Goal: Task Accomplishment & Management: Manage account settings

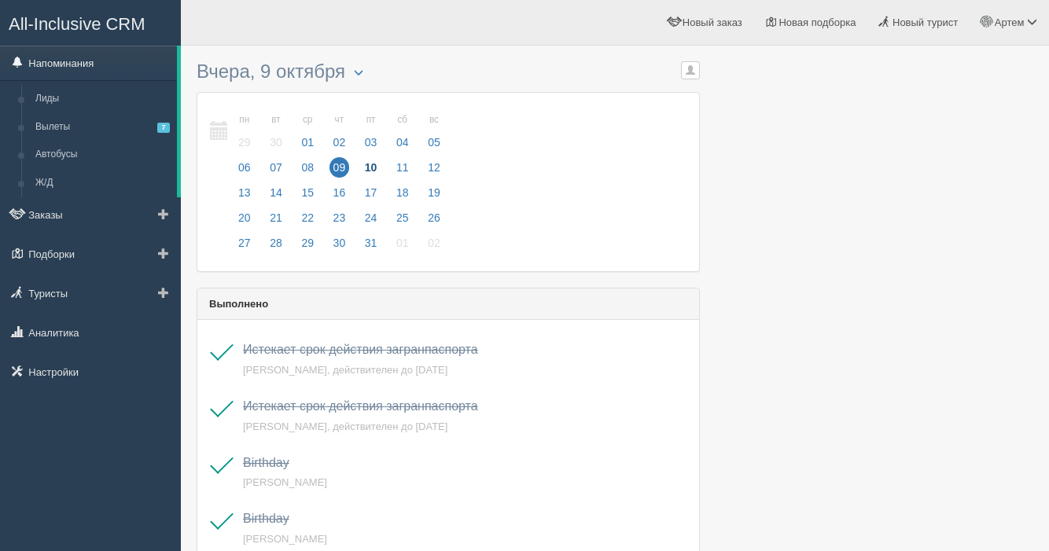
click at [69, 62] on link "Напоминания" at bounding box center [88, 63] width 177 height 35
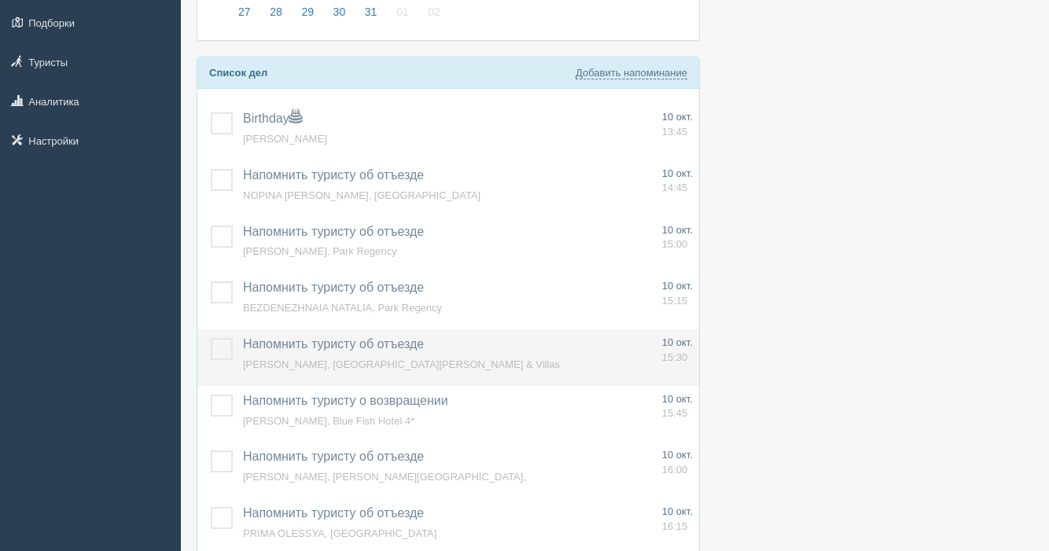
scroll to position [233, 0]
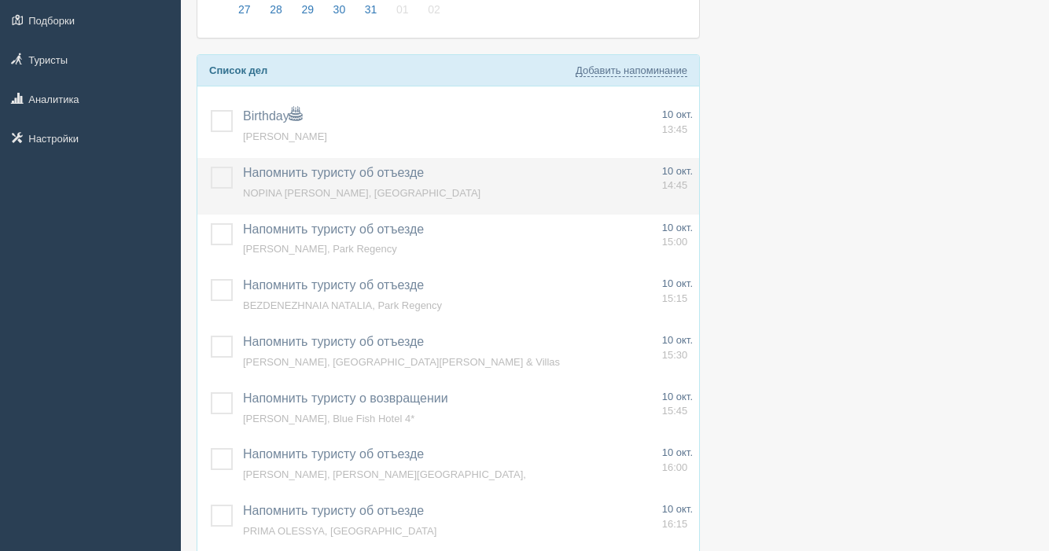
click at [211, 167] on label at bounding box center [211, 167] width 0 height 0
click at [0, 0] on input "checkbox" at bounding box center [0, 0] width 0 height 0
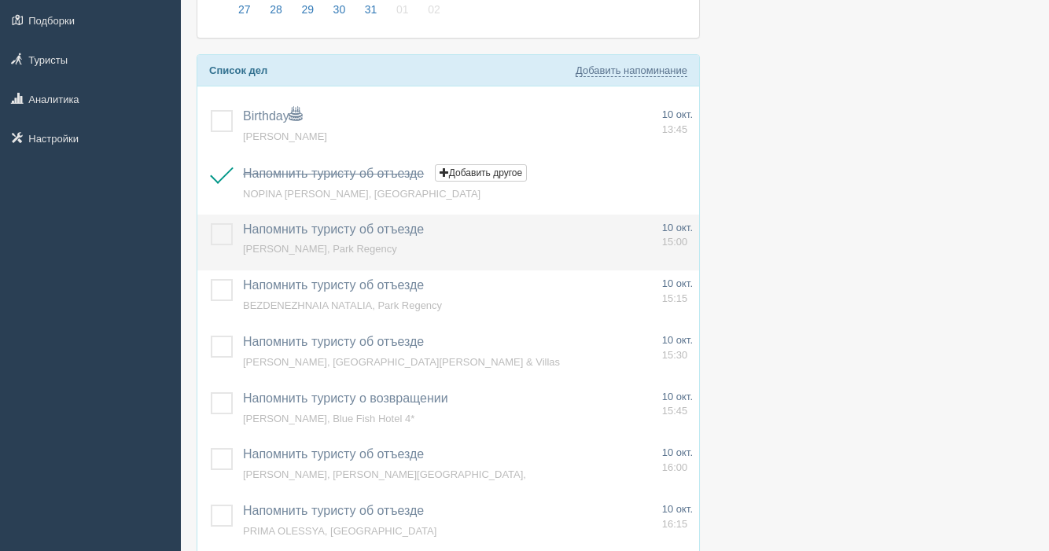
click at [211, 223] on label at bounding box center [211, 223] width 0 height 0
click at [0, 0] on input "checkbox" at bounding box center [0, 0] width 0 height 0
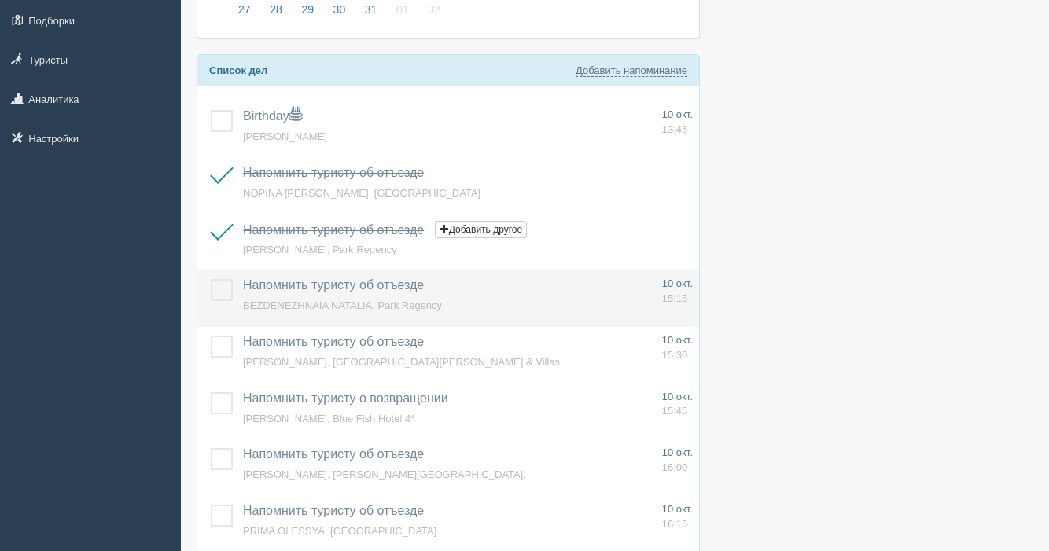
click at [211, 279] on label at bounding box center [211, 279] width 0 height 0
click at [0, 0] on input "checkbox" at bounding box center [0, 0] width 0 height 0
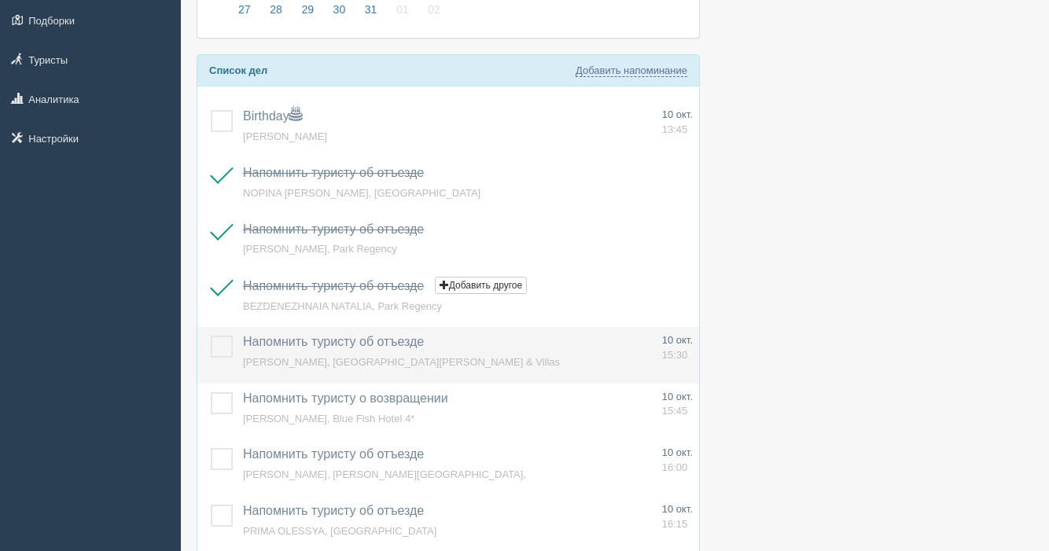
click at [211, 336] on label at bounding box center [211, 336] width 0 height 0
click at [0, 0] on input "checkbox" at bounding box center [0, 0] width 0 height 0
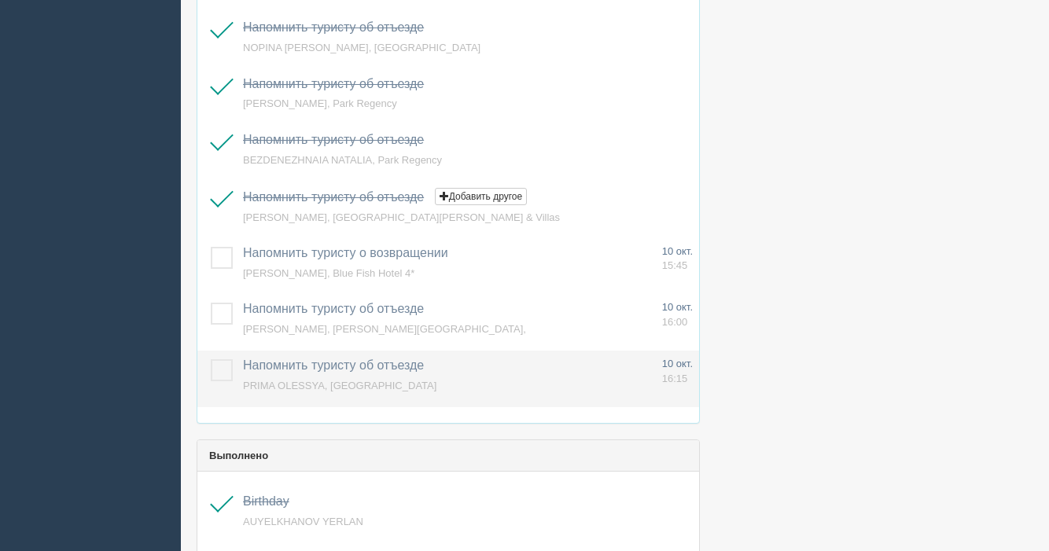
scroll to position [382, 0]
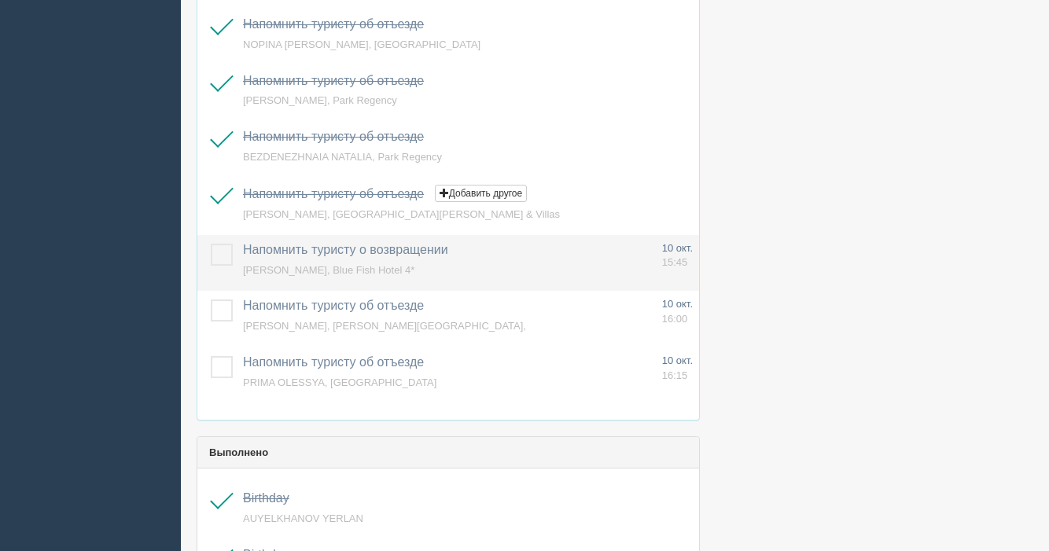
click at [211, 244] on label at bounding box center [211, 244] width 0 height 0
click at [0, 0] on input "checkbox" at bounding box center [0, 0] width 0 height 0
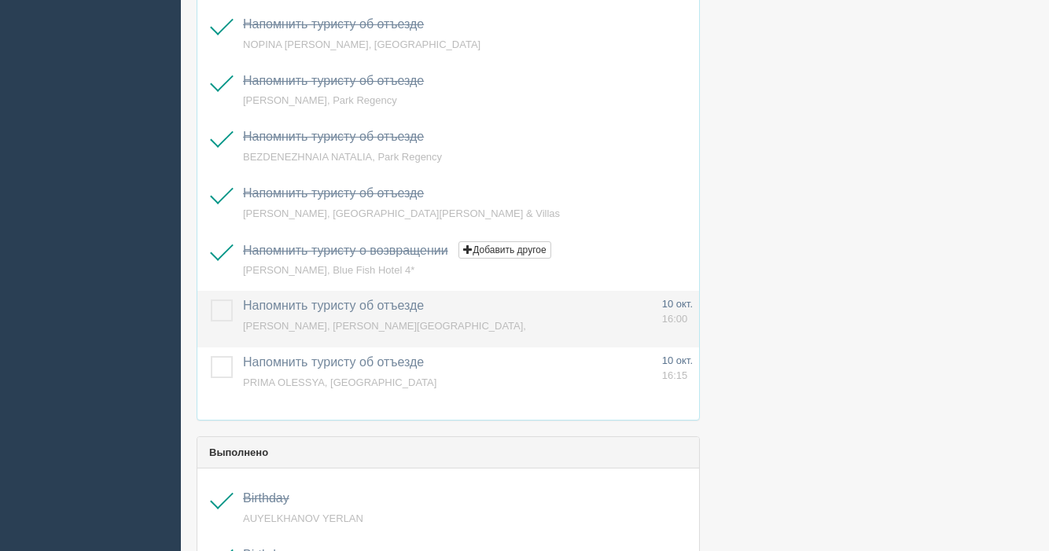
click at [211, 299] on label at bounding box center [211, 299] width 0 height 0
click at [0, 0] on input "checkbox" at bounding box center [0, 0] width 0 height 0
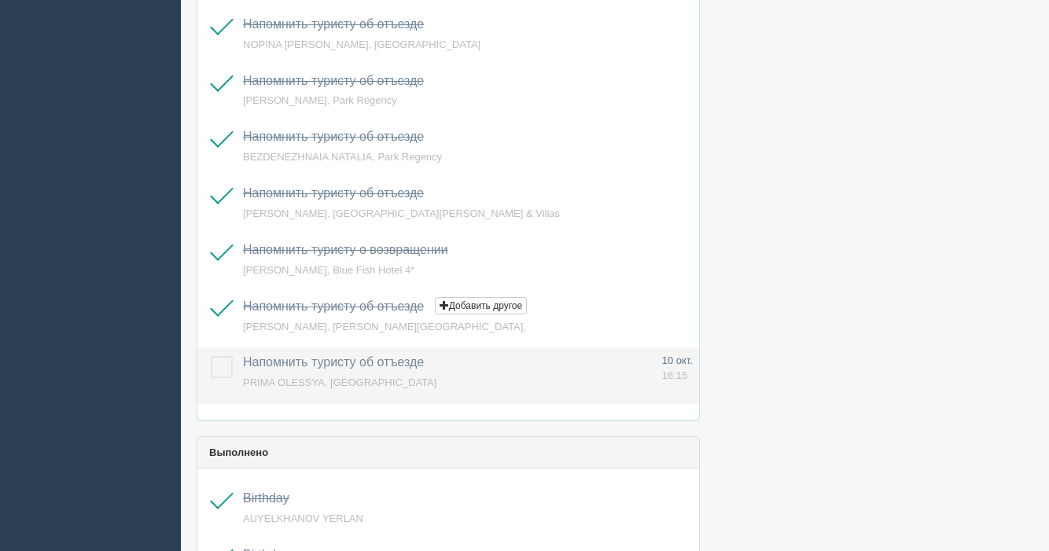
drag, startPoint x: 219, startPoint y: 360, endPoint x: 273, endPoint y: 354, distance: 54.6
click at [211, 356] on label at bounding box center [211, 356] width 0 height 0
click at [0, 0] on input "checkbox" at bounding box center [0, 0] width 0 height 0
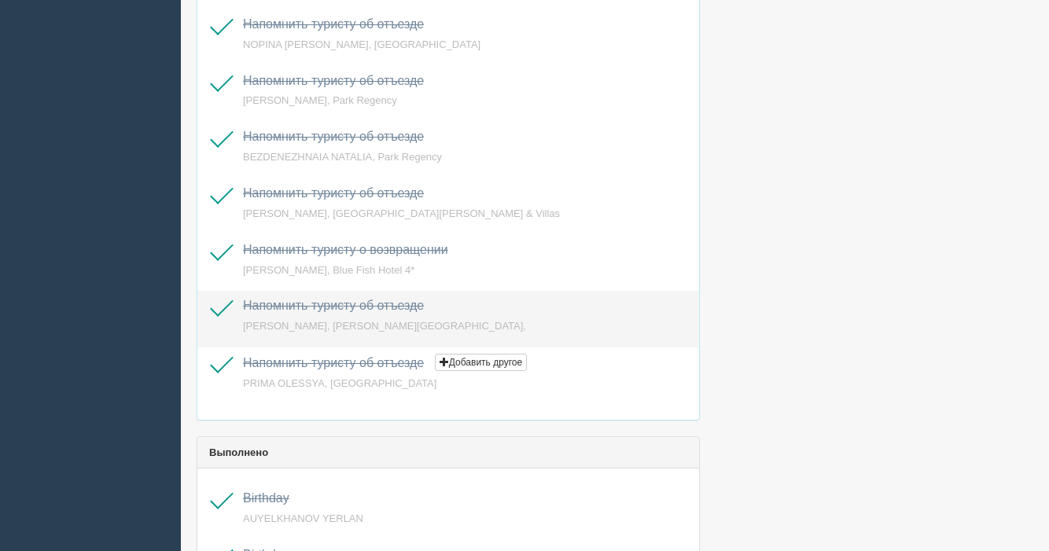
scroll to position [340, 0]
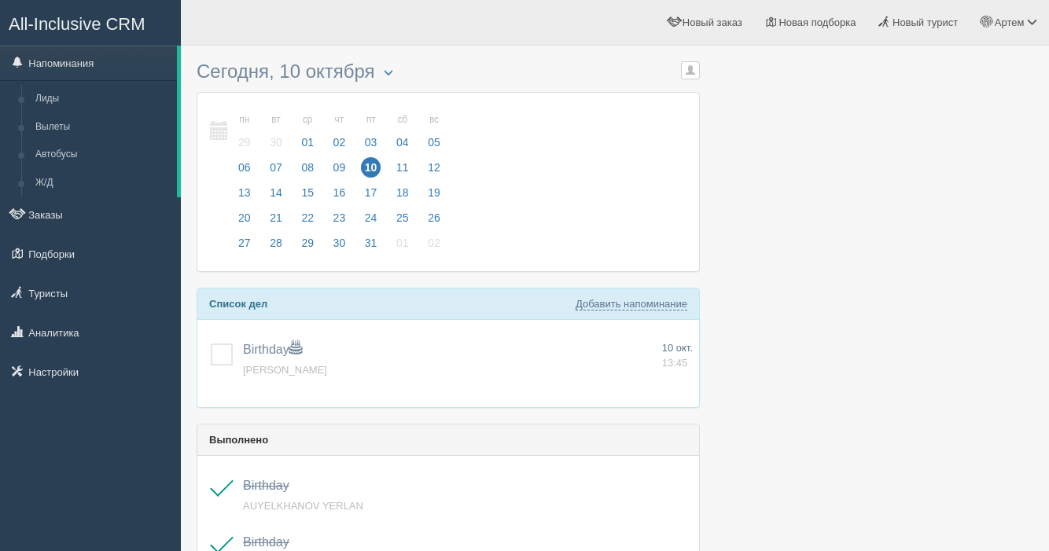
scroll to position [60, 0]
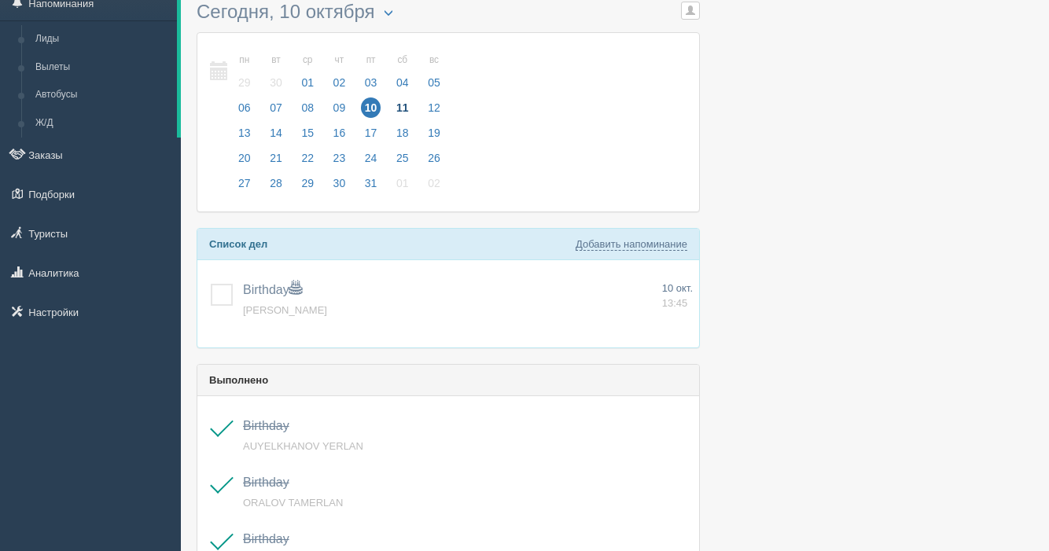
click at [402, 105] on span "11" at bounding box center [402, 107] width 20 height 20
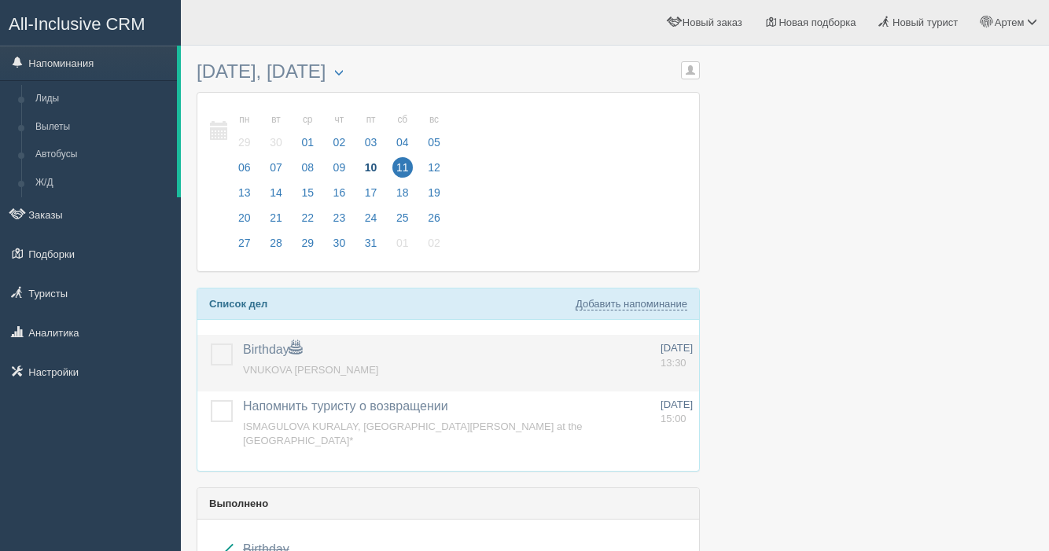
drag, startPoint x: 222, startPoint y: 416, endPoint x: 215, endPoint y: 380, distance: 36.1
click at [211, 400] on label at bounding box center [211, 400] width 0 height 0
click at [0, 0] on input "checkbox" at bounding box center [0, 0] width 0 height 0
click at [211, 343] on label at bounding box center [211, 343] width 0 height 0
click at [0, 0] on input "checkbox" at bounding box center [0, 0] width 0 height 0
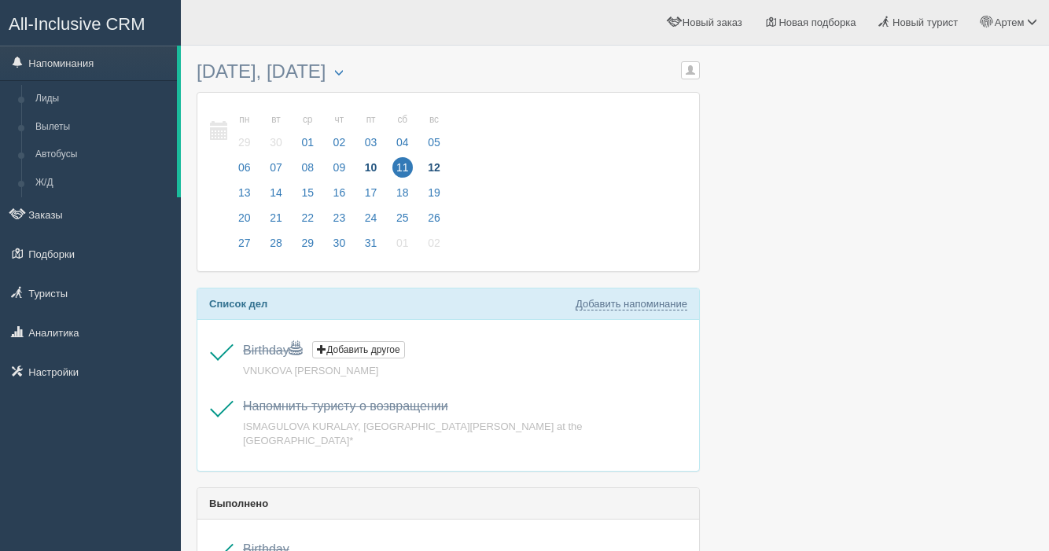
click at [440, 166] on span "12" at bounding box center [434, 167] width 20 height 20
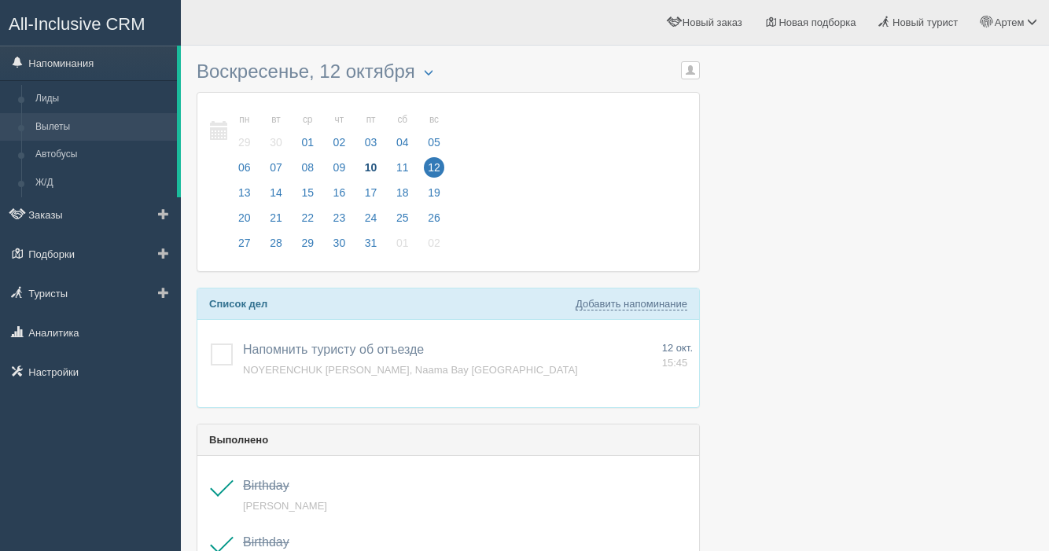
click at [75, 129] on link "Вылеты" at bounding box center [102, 127] width 149 height 28
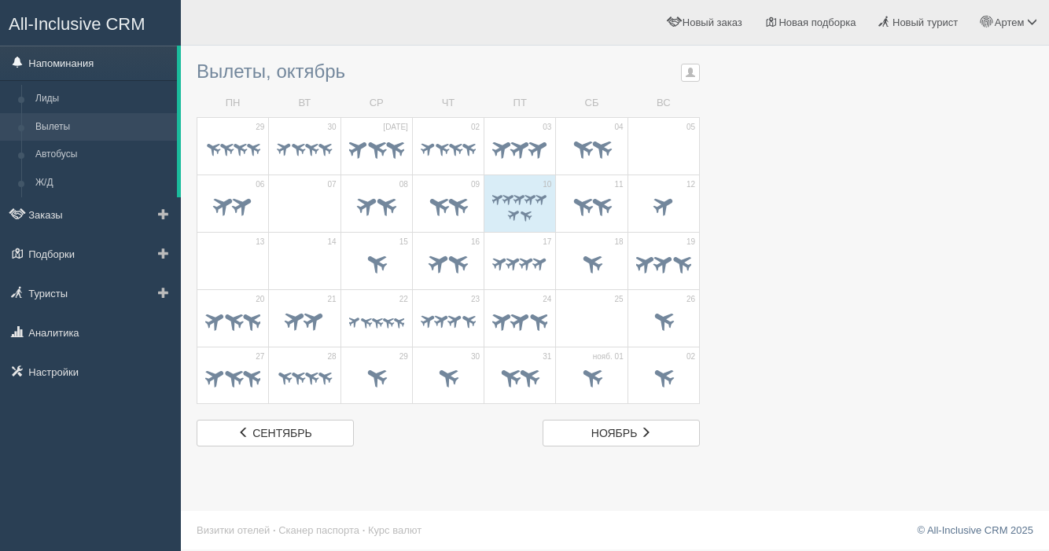
click at [60, 74] on link "Напоминания" at bounding box center [88, 63] width 177 height 35
